Goal: Check status

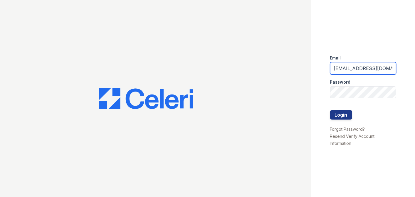
drag, startPoint x: 381, startPoint y: 68, endPoint x: 315, endPoint y: 71, distance: 65.9
click at [315, 71] on div "Email [EMAIL_ADDRESS][DOMAIN_NAME] Password Login Forgot Password? Resend Verif…" at bounding box center [364, 98] width 104 height 197
type input "[EMAIL_ADDRESS][DOMAIN_NAME]"
click at [340, 109] on div at bounding box center [363, 104] width 66 height 12
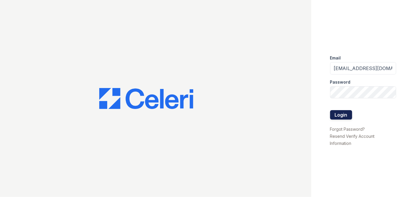
click at [343, 113] on button "Login" at bounding box center [341, 114] width 22 height 9
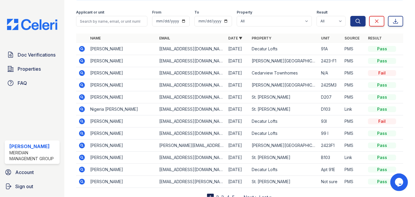
scroll to position [35, 0]
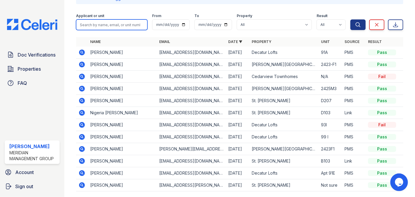
click at [126, 24] on input "search" at bounding box center [111, 24] width 71 height 11
type input "[PERSON_NAME]"
click at [351, 19] on button "Search" at bounding box center [358, 24] width 15 height 11
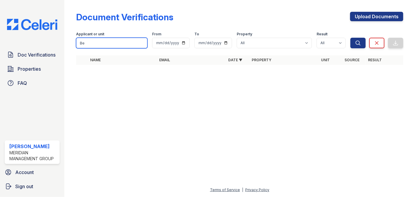
type input "B"
type input "c"
click at [104, 41] on input "search" at bounding box center [111, 43] width 71 height 11
paste input "2423-D2"
type input "2423-D2"
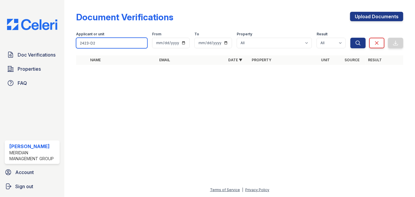
click at [351, 38] on button "Search" at bounding box center [358, 43] width 15 height 11
click at [130, 41] on input "2423-D2" at bounding box center [111, 43] width 71 height 11
click at [351, 38] on button "Search" at bounding box center [358, 43] width 15 height 11
